Goal: Navigation & Orientation: Find specific page/section

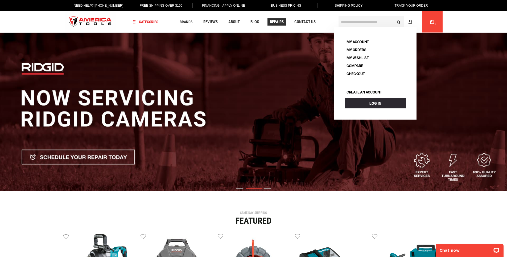
click at [274, 23] on span "Repairs" at bounding box center [277, 22] width 14 height 4
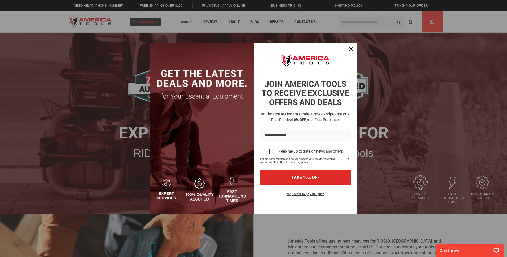
click at [150, 22] on div "Marketing offer form" at bounding box center [253, 128] width 507 height 257
click at [353, 47] on div "Close" at bounding box center [351, 49] width 9 height 9
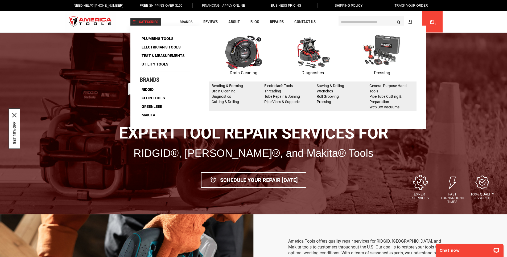
click at [150, 21] on span "Categories" at bounding box center [146, 22] width 26 height 4
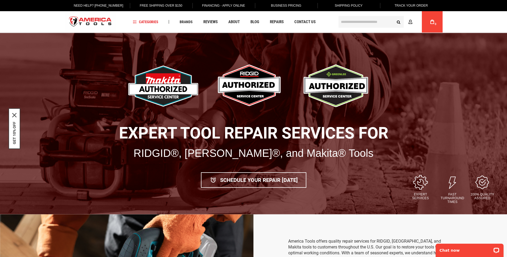
click at [48, 20] on div "Language English Español Need Help? +1 305-513-9914 Free Shipping Over $150 Fin…" at bounding box center [253, 16] width 507 height 33
click at [299, 6] on link "Business Pricing" at bounding box center [285, 5] width 39 height 11
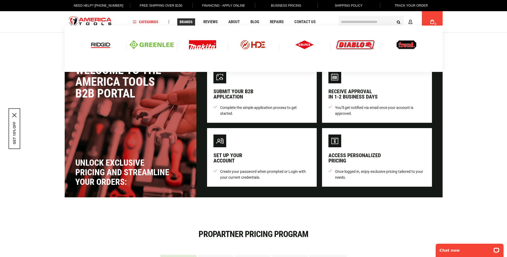
click at [187, 22] on span "Brands" at bounding box center [186, 22] width 13 height 4
click at [103, 45] on img at bounding box center [101, 44] width 22 height 9
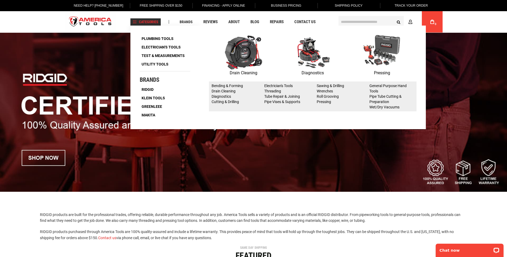
click at [146, 23] on span "Categories" at bounding box center [146, 22] width 26 height 4
